Goal: Task Accomplishment & Management: Complete application form

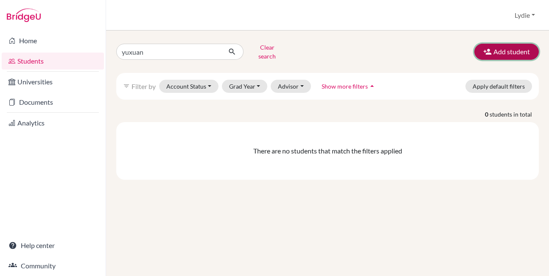
click at [493, 51] on button "Add student" at bounding box center [506, 52] width 64 height 16
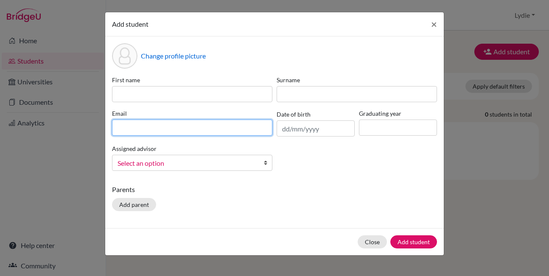
click at [136, 129] on input at bounding box center [192, 128] width 160 height 16
click at [138, 125] on input at bounding box center [192, 128] width 160 height 16
paste input "[EMAIL_ADDRESS][DOMAIN_NAME]"
type input "[EMAIL_ADDRESS][DOMAIN_NAME]"
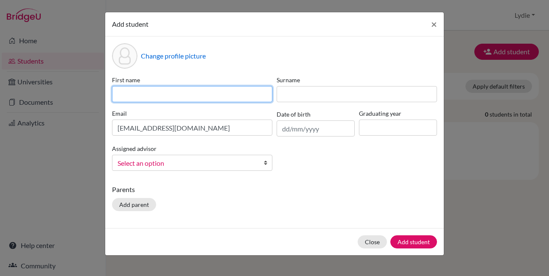
click at [140, 97] on input at bounding box center [192, 94] width 160 height 16
type input "Junhan"
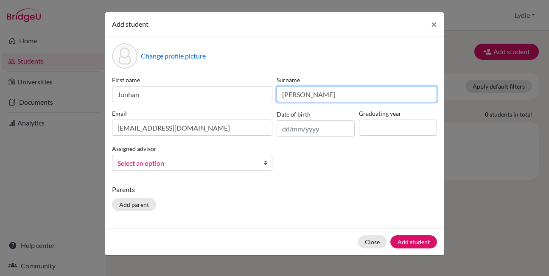
type input "Xiao"
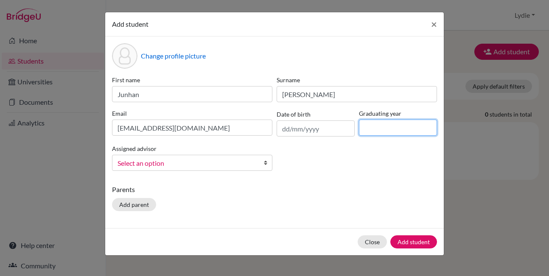
drag, startPoint x: 360, startPoint y: 132, endPoint x: 366, endPoint y: 132, distance: 6.4
click at [361, 132] on input at bounding box center [398, 128] width 78 height 16
type input "2026"
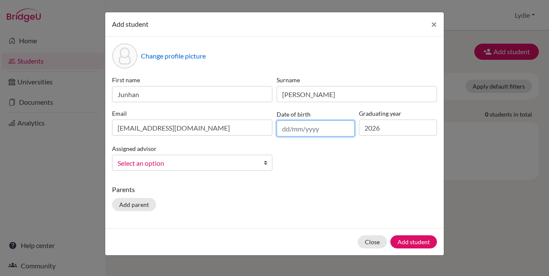
click at [294, 129] on input "text" at bounding box center [316, 128] width 78 height 16
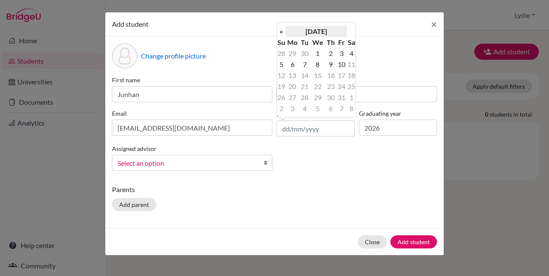
click at [325, 31] on th "October 2025" at bounding box center [317, 31] width 62 height 11
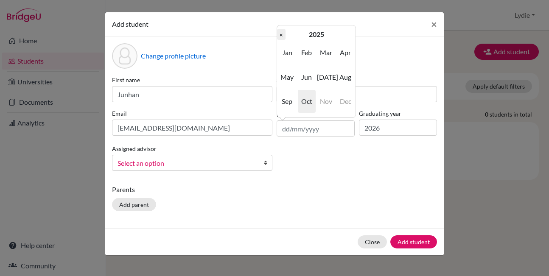
click at [284, 37] on th "«" at bounding box center [281, 34] width 8 height 11
click at [319, 36] on th "2024" at bounding box center [317, 34] width 62 height 11
click at [284, 35] on th "«" at bounding box center [281, 34] width 8 height 11
click at [287, 102] on span "2007" at bounding box center [287, 101] width 18 height 23
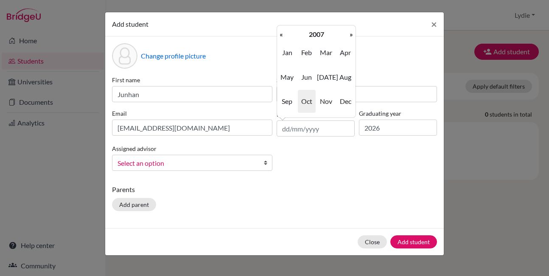
click at [304, 100] on span "Oct" at bounding box center [307, 101] width 18 height 23
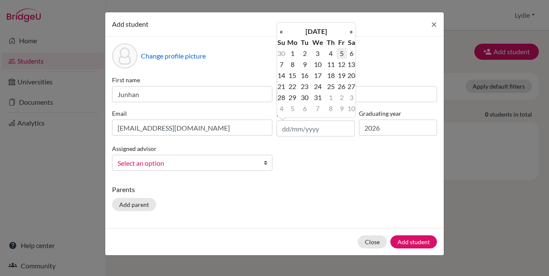
click at [342, 53] on td "5" at bounding box center [341, 53] width 11 height 11
type input "05/10/2007"
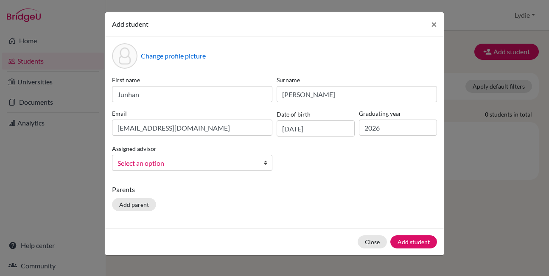
click at [312, 183] on div "Change profile picture First name Junhan Surname Xiao Email xiaojunhan07@163.co…" at bounding box center [274, 132] width 339 height 192
click at [412, 241] on button "Add student" at bounding box center [413, 241] width 47 height 13
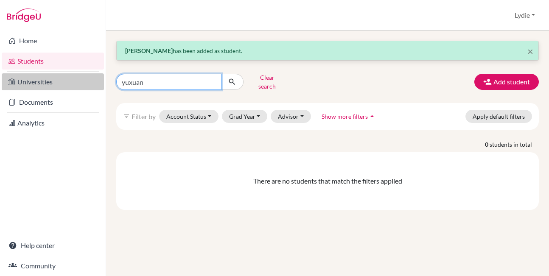
drag, startPoint x: 150, startPoint y: 81, endPoint x: 92, endPoint y: 81, distance: 57.7
click at [92, 81] on div "Home Students Universities Documents Analytics Help center Community Students o…" at bounding box center [274, 138] width 549 height 276
type input "junhan"
click button "submit" at bounding box center [232, 82] width 22 height 16
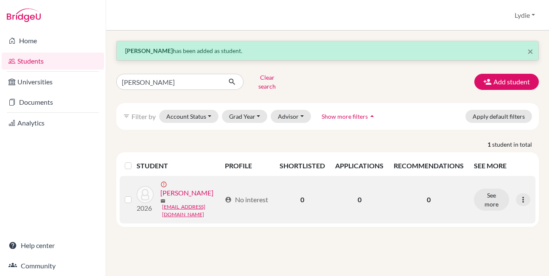
click at [193, 188] on link "Xiao, Junhan" at bounding box center [186, 193] width 53 height 10
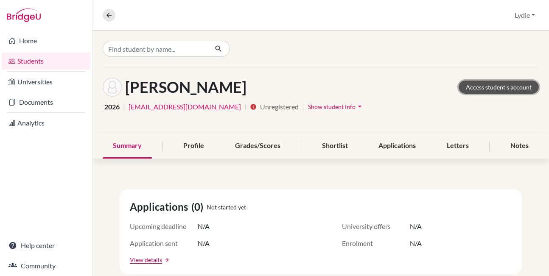
click at [478, 88] on link "Access student's account" at bounding box center [499, 87] width 80 height 13
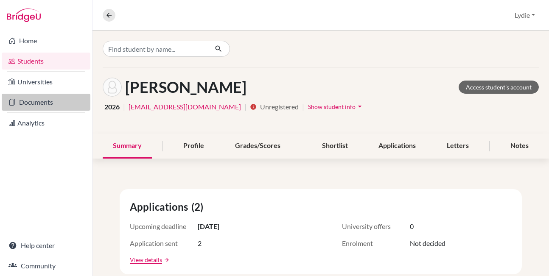
click at [21, 97] on link "Documents" at bounding box center [46, 102] width 89 height 17
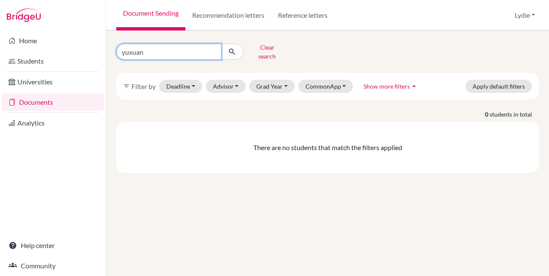
drag, startPoint x: 154, startPoint y: 51, endPoint x: 96, endPoint y: 49, distance: 58.1
click at [96, 49] on div "Home Students Universities Documents Analytics Help center Community Document S…" at bounding box center [274, 138] width 549 height 276
type input "[PERSON_NAME]"
click at [190, 114] on div "0 students in total There are no students that match the filters applied" at bounding box center [327, 141] width 435 height 63
click at [229, 50] on icon "submit" at bounding box center [232, 52] width 8 height 8
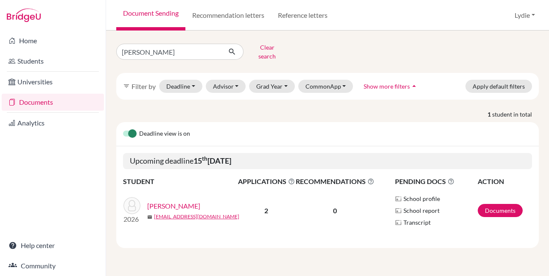
click at [157, 201] on link "[PERSON_NAME]" at bounding box center [173, 206] width 53 height 10
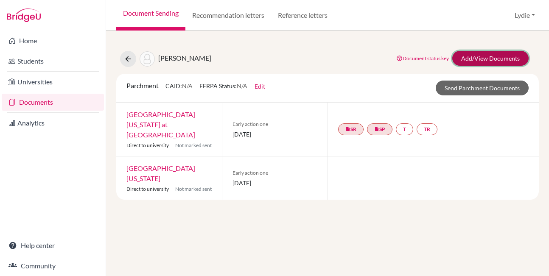
click at [475, 54] on link "Add/View Documents" at bounding box center [490, 58] width 76 height 15
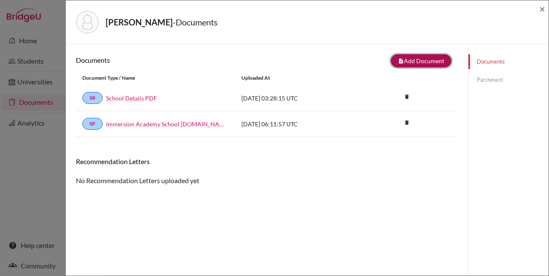
click at [414, 60] on button "note_add Add Document" at bounding box center [421, 60] width 61 height 13
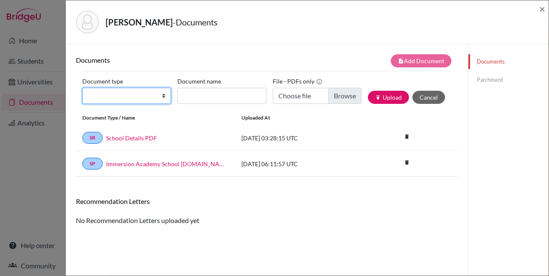
click at [120, 99] on select "Change explanation for Common App reports Counselor recommendation Fee waiver I…" at bounding box center [126, 96] width 89 height 16
select select "2"
click at [82, 88] on select "Change explanation for Common App reports Counselor recommendation Fee waiver I…" at bounding box center [126, 96] width 89 height 16
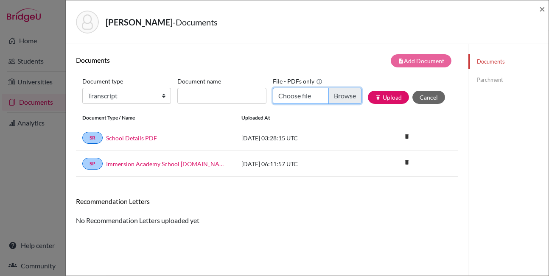
click at [336, 96] on input "Choose file" at bounding box center [317, 96] width 89 height 16
type input "C:\fakepath\Junhan_Xiao-Immersion_Transcript.pdf"
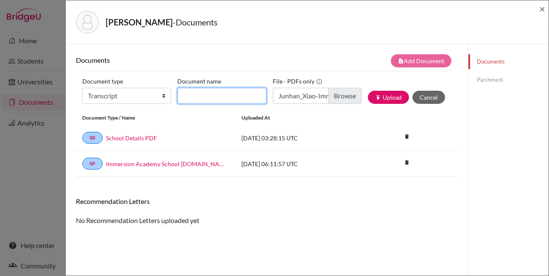
click at [214, 101] on input "Document name" at bounding box center [221, 96] width 89 height 16
type input "Transcript"
click at [241, 209] on div "Recommendation Letters" at bounding box center [267, 204] width 395 height 15
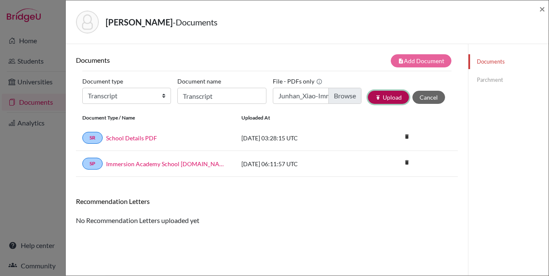
click at [376, 99] on button "publish Upload" at bounding box center [388, 97] width 41 height 13
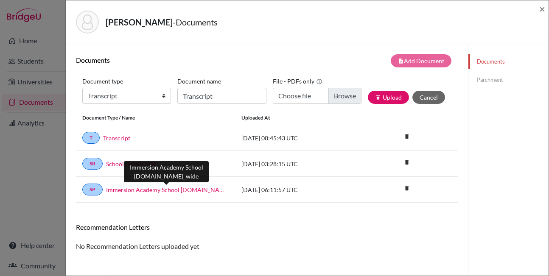
click at [129, 190] on link "Immersion Academy School Profile.school_wide" at bounding box center [167, 189] width 123 height 9
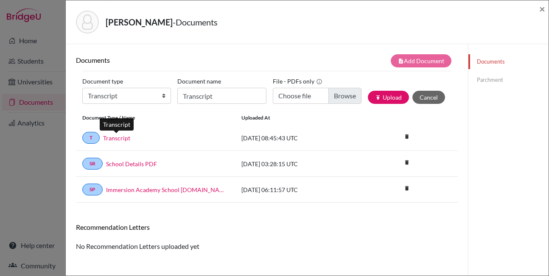
click at [124, 139] on link "Transcript" at bounding box center [116, 138] width 27 height 9
click at [542, 9] on span "×" at bounding box center [542, 9] width 6 height 12
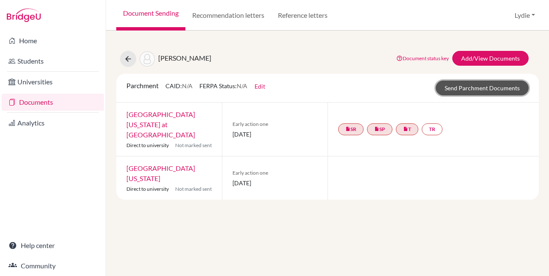
click at [466, 88] on link "Send Parchment Documents" at bounding box center [482, 88] width 93 height 15
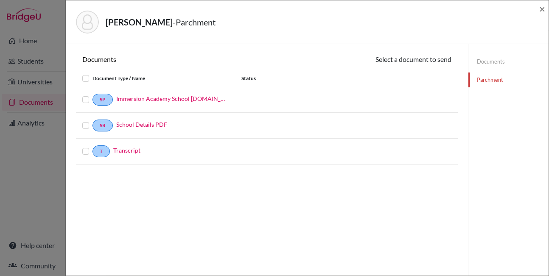
click at [92, 95] on label at bounding box center [92, 95] width 0 height 0
click at [0, 0] on input "checkbox" at bounding box center [0, 0] width 0 height 0
click at [92, 147] on label at bounding box center [92, 147] width 0 height 0
click at [0, 0] on input "checkbox" at bounding box center [0, 0] width 0 height 0
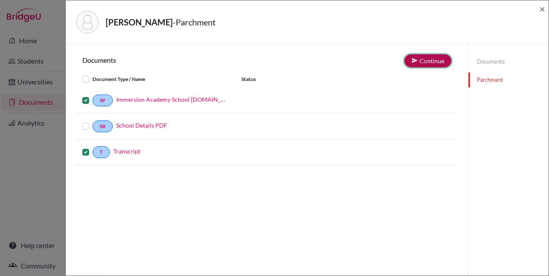
click at [418, 59] on button "Continue" at bounding box center [427, 60] width 47 height 13
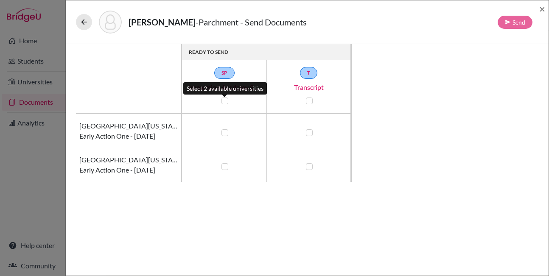
click at [224, 101] on label at bounding box center [224, 101] width 7 height 7
click at [224, 101] on input "checkbox" at bounding box center [222, 100] width 7 height 8
checkbox input "true"
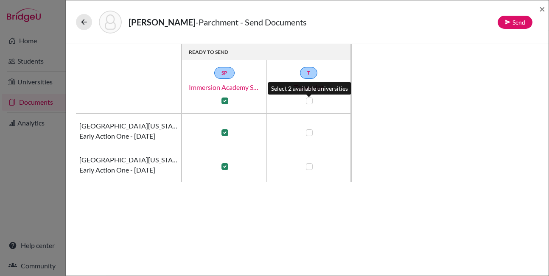
click at [310, 101] on label at bounding box center [309, 101] width 7 height 7
click at [310, 101] on input "checkbox" at bounding box center [307, 100] width 7 height 8
checkbox input "true"
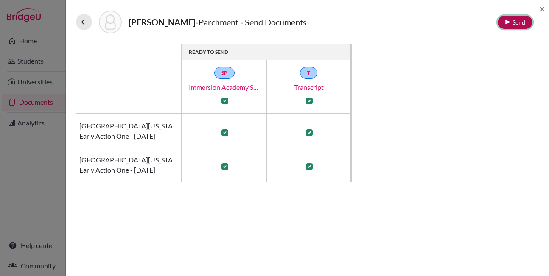
click at [510, 24] on icon at bounding box center [508, 22] width 6 height 6
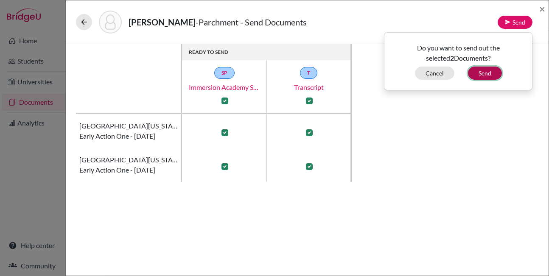
click at [486, 72] on button "Send" at bounding box center [485, 73] width 34 height 13
checkbox input "false"
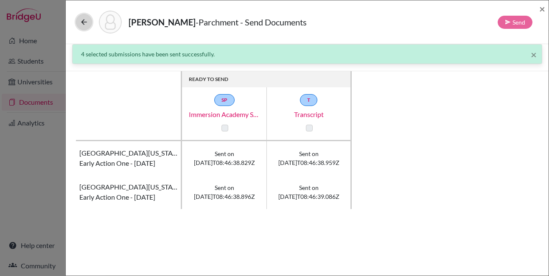
click at [86, 22] on icon at bounding box center [84, 22] width 8 height 8
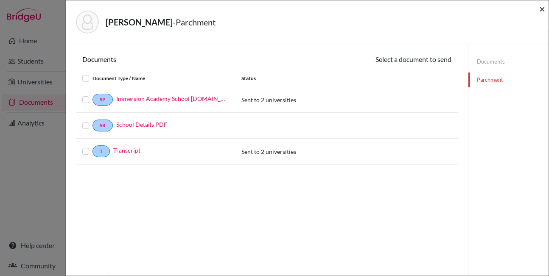
click at [541, 10] on span "×" at bounding box center [542, 9] width 6 height 12
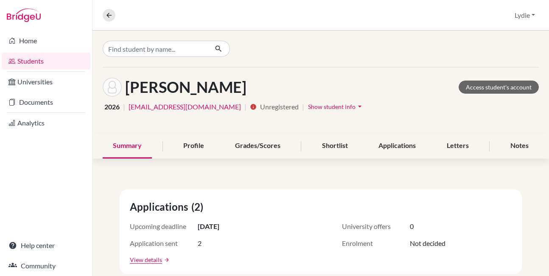
click at [103, 9] on nav "Overview Student details" at bounding box center [113, 15] width 20 height 13
click at [105, 14] on icon at bounding box center [109, 15] width 8 height 8
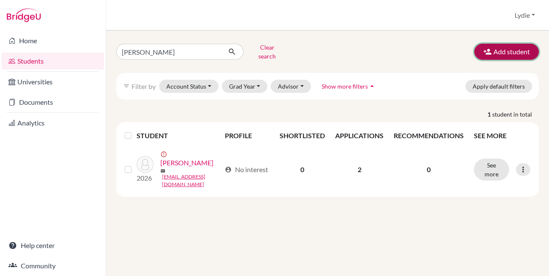
click at [492, 47] on button "Add student" at bounding box center [506, 52] width 64 height 16
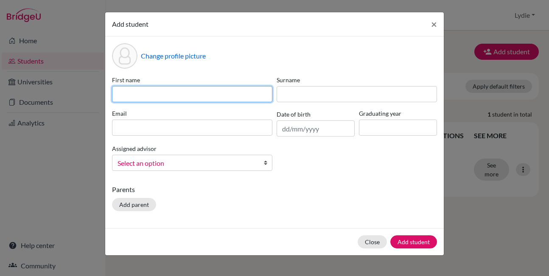
click at [200, 96] on input at bounding box center [192, 94] width 160 height 16
type input "Junyu"
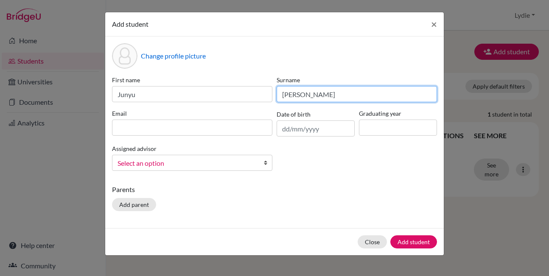
type input "Liu"
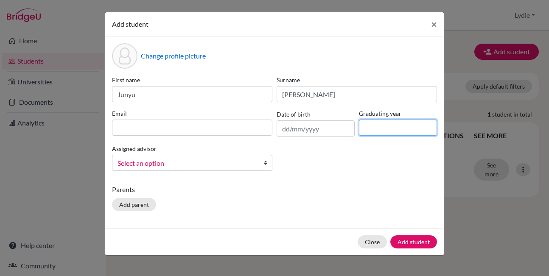
click at [379, 130] on input at bounding box center [398, 128] width 78 height 16
type input "2026"
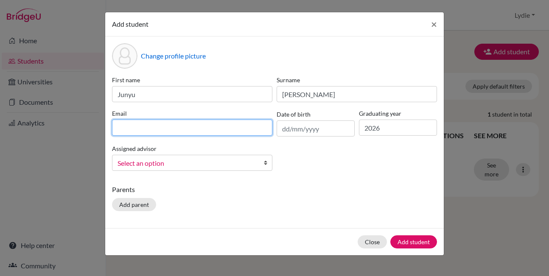
click at [182, 131] on input at bounding box center [192, 128] width 160 height 16
paste input "junyu_liu@mynbps.org"
type input "junyu_liu@mynbps.org"
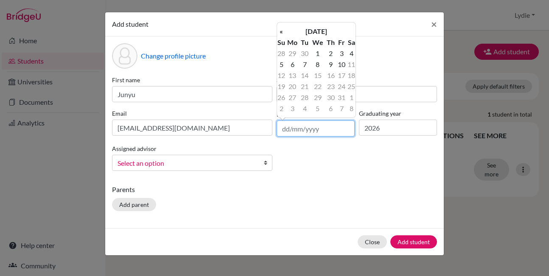
click at [316, 132] on input "text" at bounding box center [316, 128] width 78 height 16
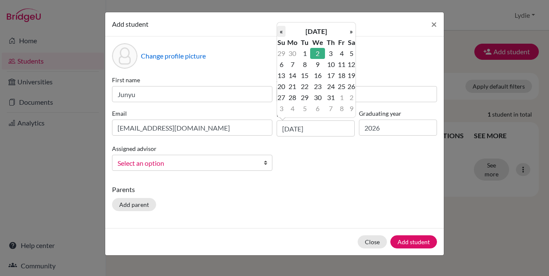
click at [282, 30] on th "«" at bounding box center [281, 31] width 8 height 11
click at [331, 76] on td "12" at bounding box center [330, 75] width 11 height 11
type input "[DATE]"
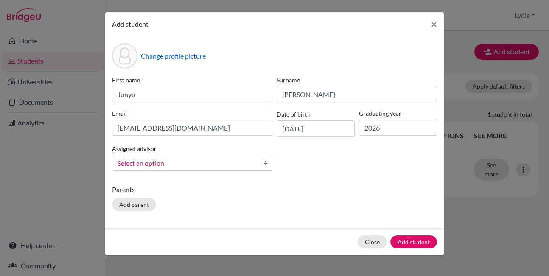
click at [328, 175] on div "First name Junyu Surname Liu Email junyu_liu@mynbps.org Date of birth 12/04/200…" at bounding box center [274, 127] width 329 height 102
click at [409, 243] on button "Add student" at bounding box center [413, 241] width 47 height 13
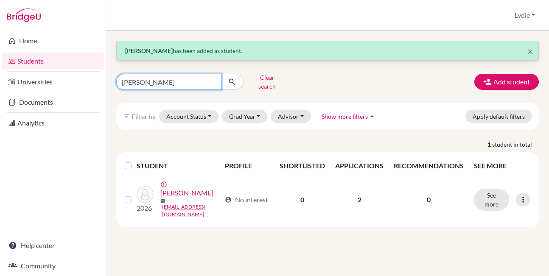
drag, startPoint x: 160, startPoint y: 78, endPoint x: 130, endPoint y: 79, distance: 29.7
click at [130, 79] on input "junhan" at bounding box center [168, 82] width 105 height 16
type input "junyu"
click button "submit" at bounding box center [232, 82] width 22 height 16
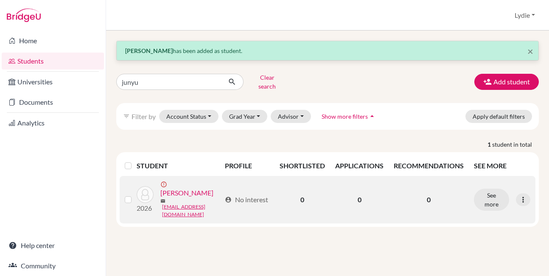
click at [177, 188] on link "[PERSON_NAME]" at bounding box center [186, 193] width 53 height 10
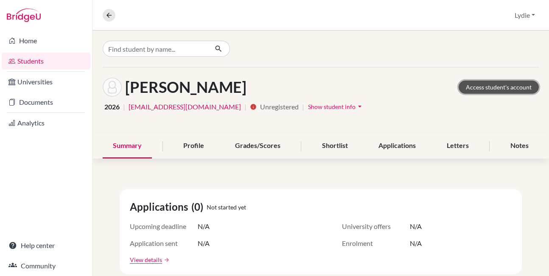
click at [481, 85] on link "Access student's account" at bounding box center [499, 87] width 80 height 13
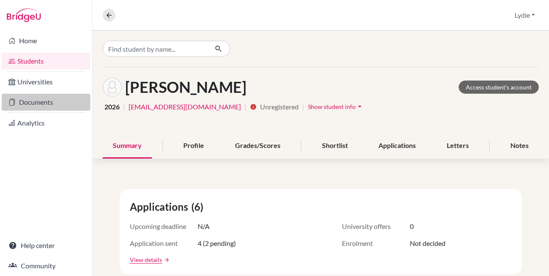
click at [50, 101] on link "Documents" at bounding box center [46, 102] width 89 height 17
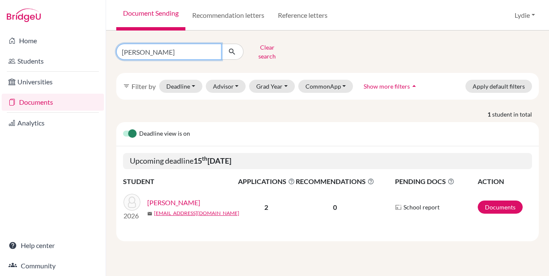
drag, startPoint x: 156, startPoint y: 52, endPoint x: 132, endPoint y: 48, distance: 23.7
click at [132, 48] on input "[PERSON_NAME]" at bounding box center [168, 52] width 105 height 16
type input "junyu"
click button "submit" at bounding box center [232, 52] width 22 height 16
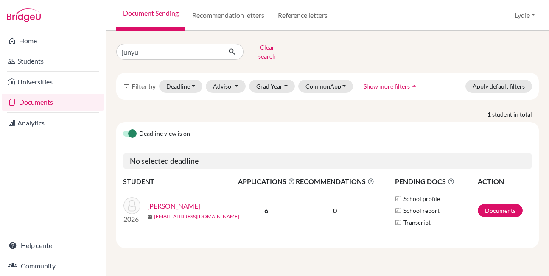
click at [170, 201] on link "[PERSON_NAME]" at bounding box center [173, 206] width 53 height 10
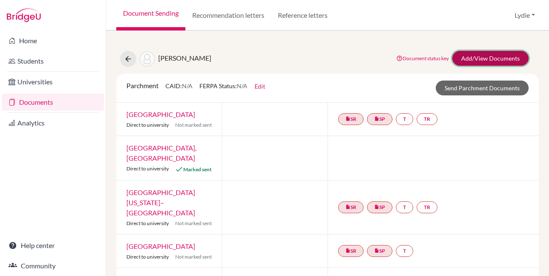
click at [469, 59] on link "Add/View Documents" at bounding box center [490, 58] width 76 height 15
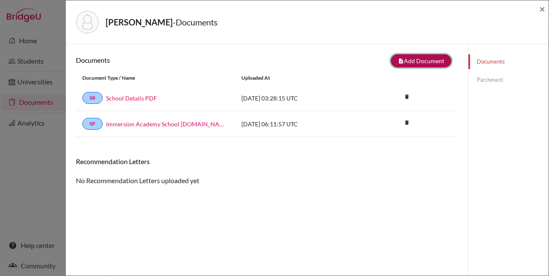
click at [416, 61] on button "note_add Add Document" at bounding box center [421, 60] width 61 height 13
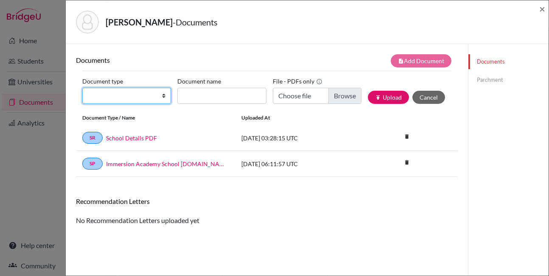
click at [112, 96] on select "Change explanation for Common App reports Counselor recommendation Fee waiver I…" at bounding box center [126, 96] width 89 height 16
select select "2"
click at [82, 88] on select "Change explanation for Common App reports Counselor recommendation Fee waiver I…" at bounding box center [126, 96] width 89 height 16
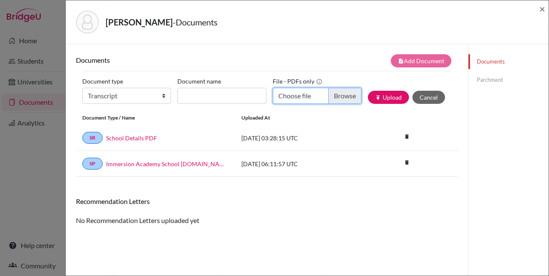
click at [332, 98] on input "Choose file" at bounding box center [317, 96] width 89 height 16
type input "C:\fakepath\Junyu_Liu-Immersion_Transcript.pdf"
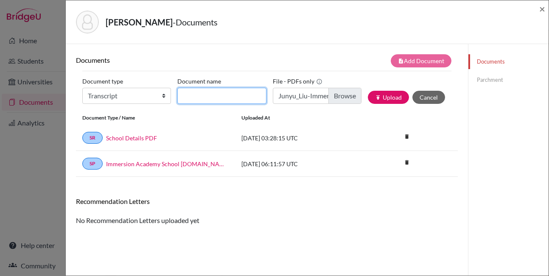
click at [194, 100] on input "Document name" at bounding box center [221, 96] width 89 height 16
type input "Transcript"
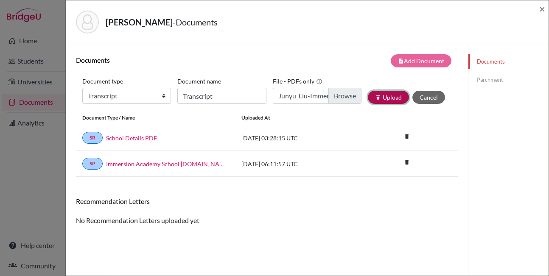
click at [376, 101] on button "publish Upload" at bounding box center [388, 97] width 41 height 13
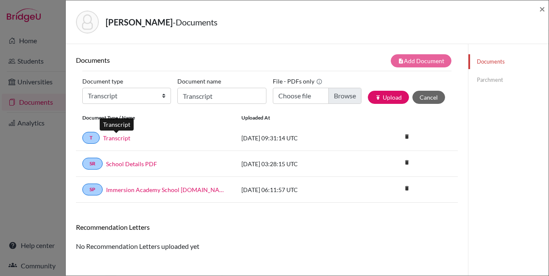
click at [115, 138] on link "Transcript" at bounding box center [116, 138] width 27 height 9
click at [273, 221] on div "Documents note_add Add Document Document type Change explanation for Common App…" at bounding box center [267, 152] width 382 height 197
click at [493, 82] on link "Parchment" at bounding box center [508, 80] width 80 height 15
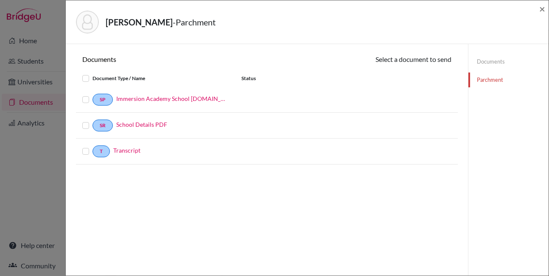
click at [92, 95] on label at bounding box center [92, 95] width 0 height 0
click at [0, 0] on input "checkbox" at bounding box center [0, 0] width 0 height 0
click at [92, 147] on label at bounding box center [92, 147] width 0 height 0
click at [0, 0] on input "checkbox" at bounding box center [0, 0] width 0 height 0
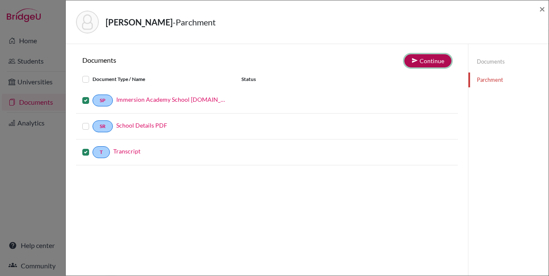
click at [416, 59] on button "Continue" at bounding box center [427, 60] width 47 height 13
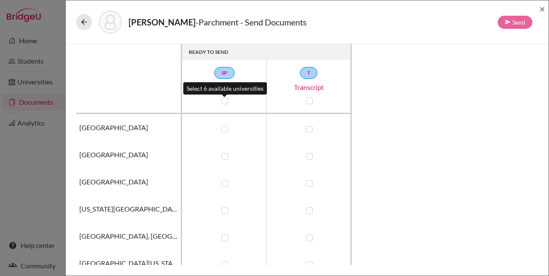
click at [225, 101] on label at bounding box center [224, 101] width 7 height 7
click at [225, 101] on input "checkbox" at bounding box center [222, 100] width 7 height 8
checkbox input "true"
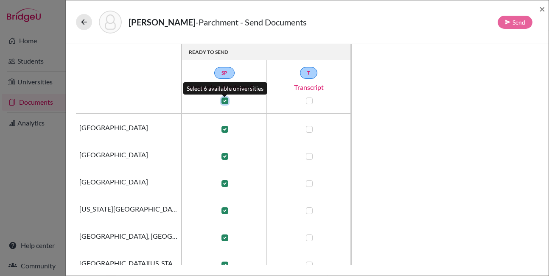
checkbox input "true"
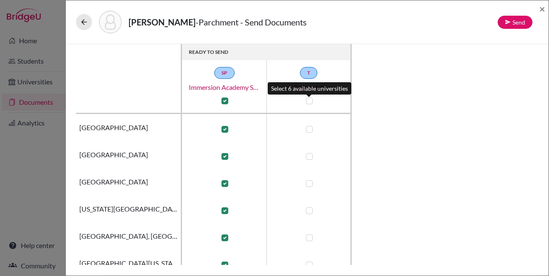
click at [308, 101] on label at bounding box center [309, 101] width 7 height 7
click at [308, 101] on input "checkbox" at bounding box center [307, 100] width 7 height 8
checkbox input "true"
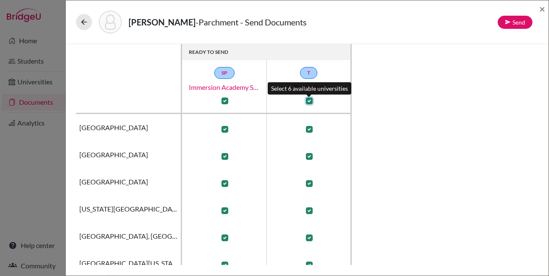
checkbox input "true"
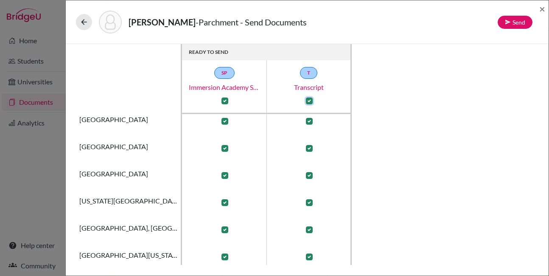
scroll to position [12, 0]
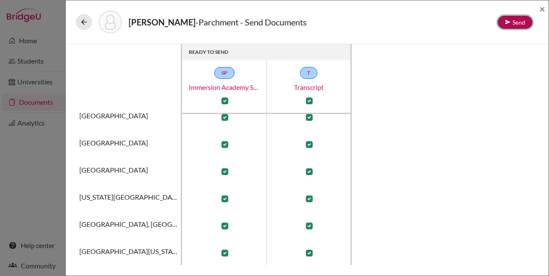
click at [501, 20] on button "Send" at bounding box center [515, 22] width 35 height 13
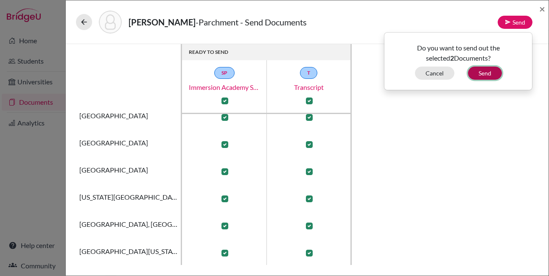
click at [476, 76] on button "Send" at bounding box center [485, 73] width 34 height 13
checkbox input "false"
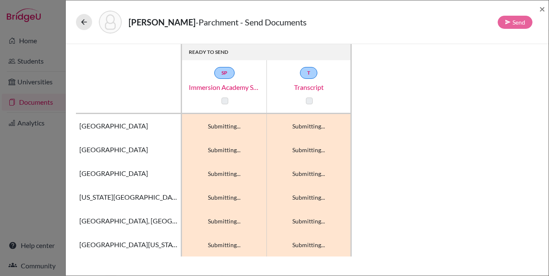
scroll to position [0, 0]
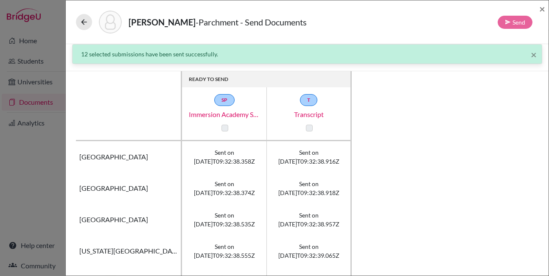
click at [442, 174] on div "READY TO SEND SP Immersion Academy School [DOMAIN_NAME]_wide T Transcript [GEOG…" at bounding box center [307, 181] width 462 height 221
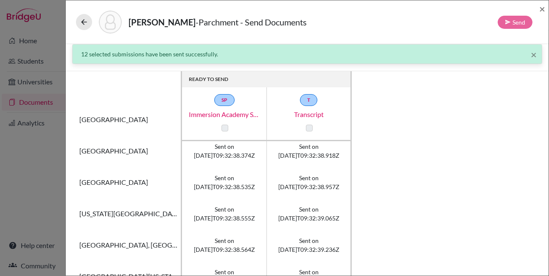
scroll to position [17, 0]
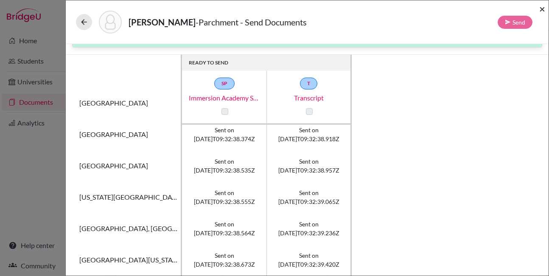
click at [540, 10] on span "×" at bounding box center [542, 9] width 6 height 12
